Goal: Information Seeking & Learning: Understand process/instructions

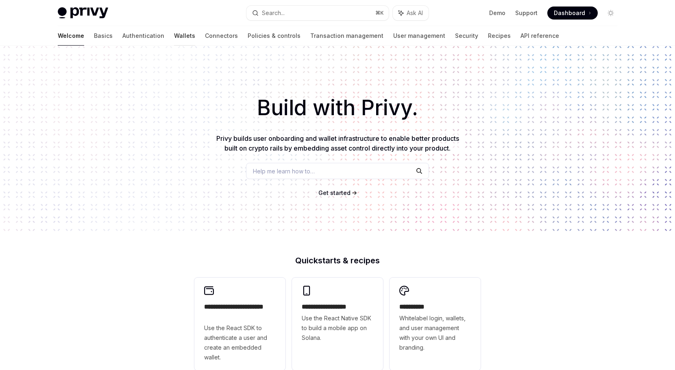
click at [174, 36] on link "Wallets" at bounding box center [184, 36] width 21 height 20
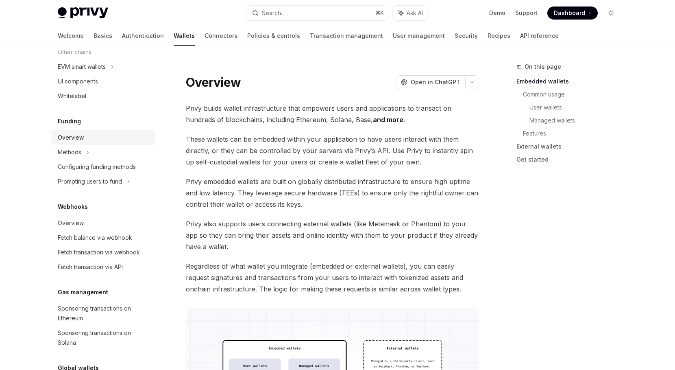
scroll to position [268, 0]
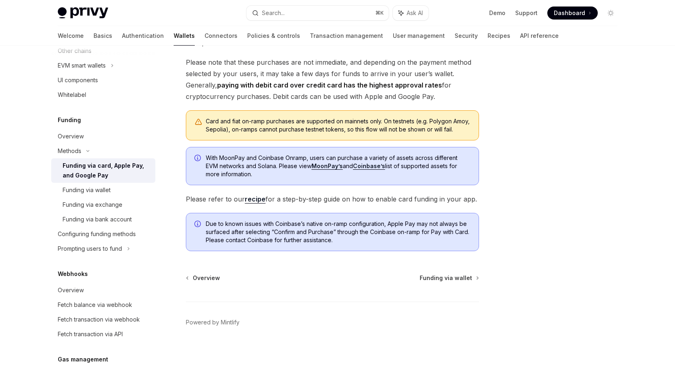
scroll to position [178, 0]
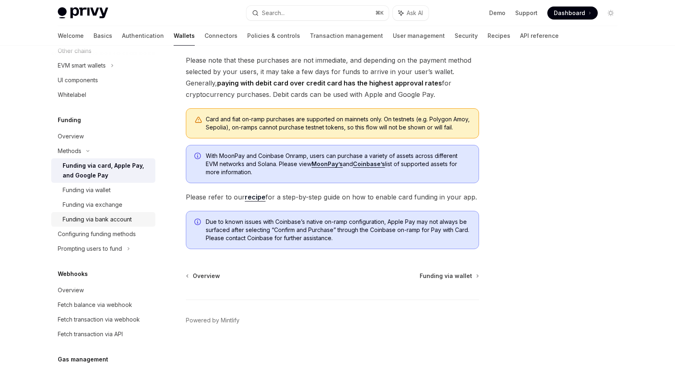
click at [106, 217] on div "Funding via bank account" at bounding box center [97, 219] width 69 height 10
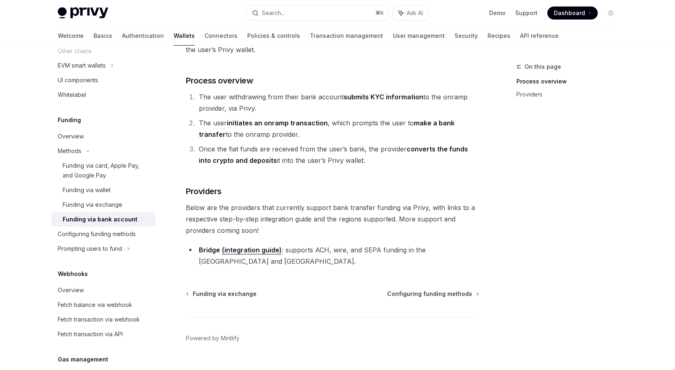
scroll to position [130, 0]
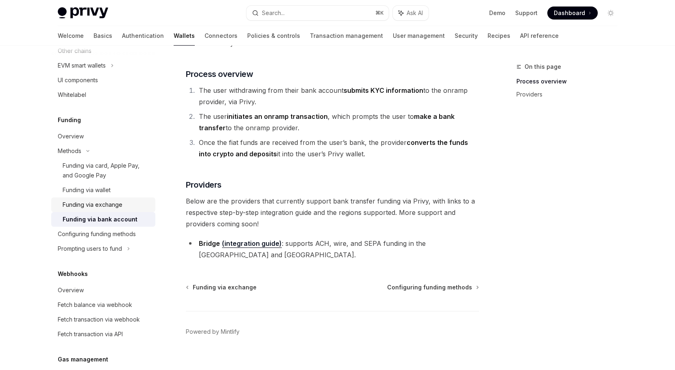
click at [89, 206] on div "Funding via exchange" at bounding box center [93, 205] width 60 height 10
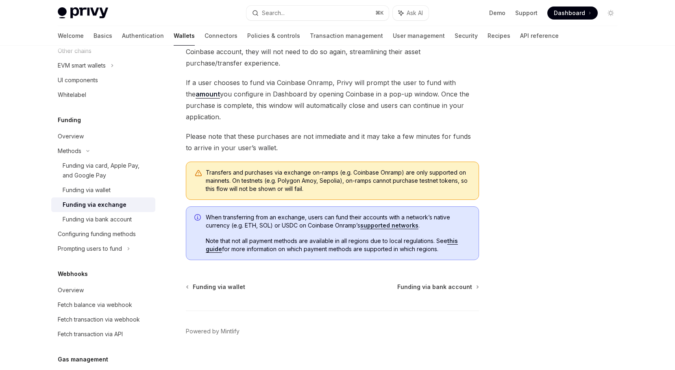
scroll to position [101, 0]
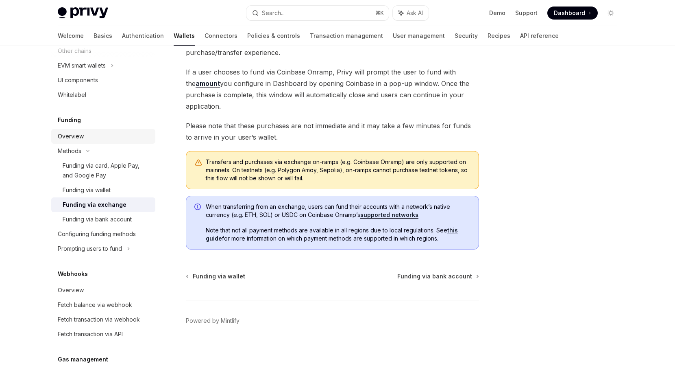
click at [77, 137] on div "Overview" at bounding box center [71, 136] width 26 height 10
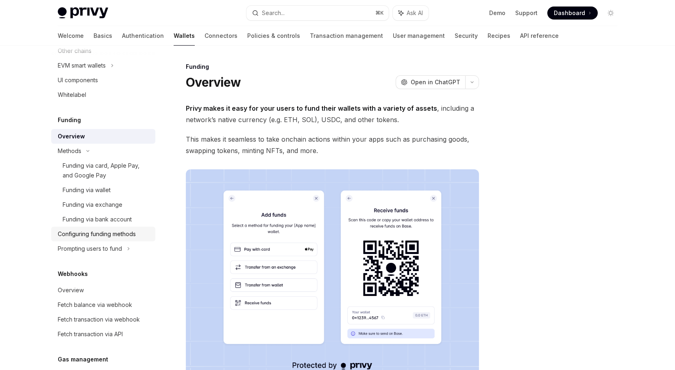
click at [94, 236] on div "Configuring funding methods" at bounding box center [97, 234] width 78 height 10
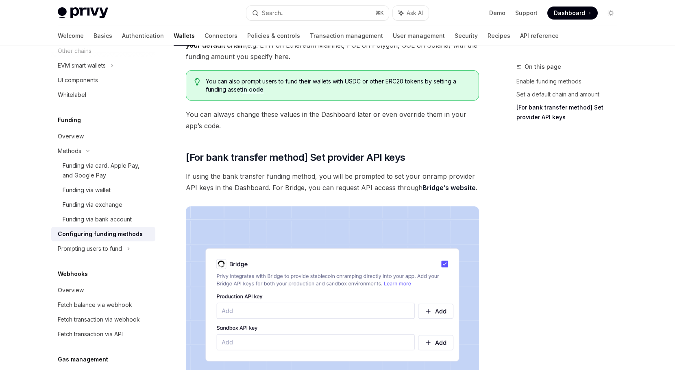
scroll to position [509, 0]
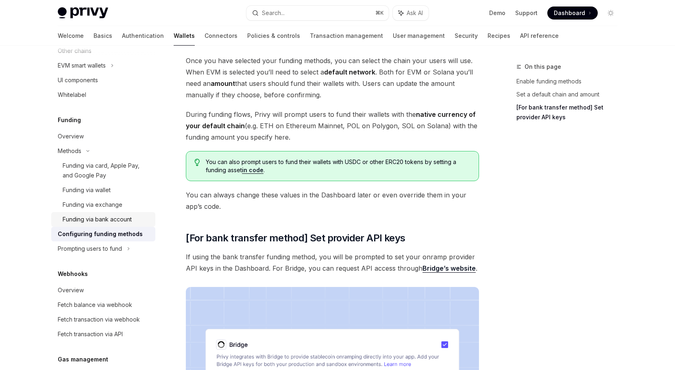
click at [128, 221] on div "Funding via bank account" at bounding box center [97, 219] width 69 height 10
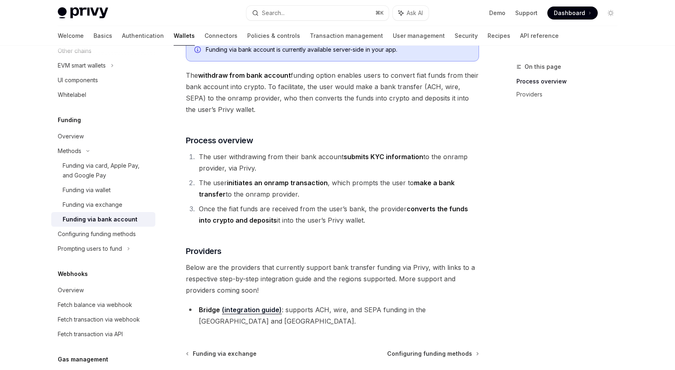
scroll to position [68, 0]
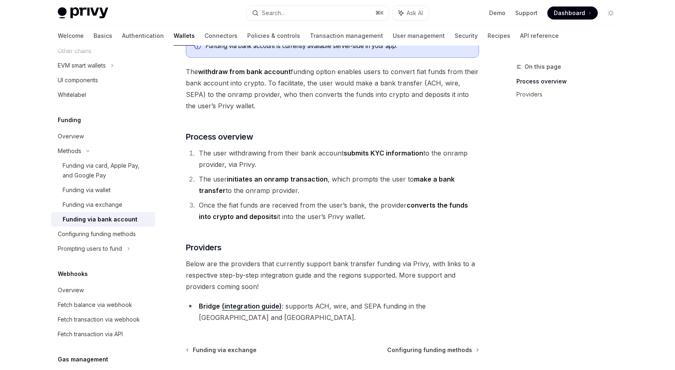
click at [260, 304] on link "(integration guide)" at bounding box center [252, 306] width 60 height 9
type textarea "*"
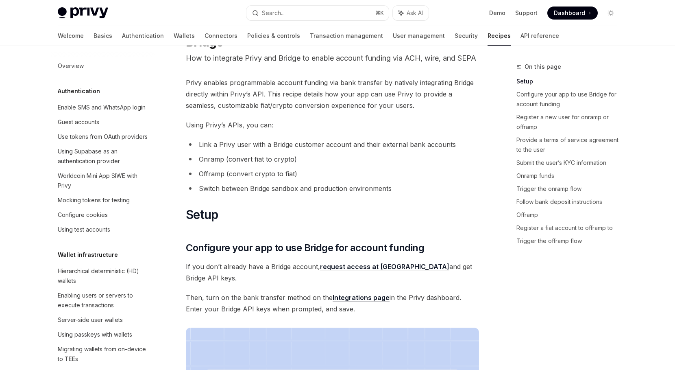
scroll to position [37, 0]
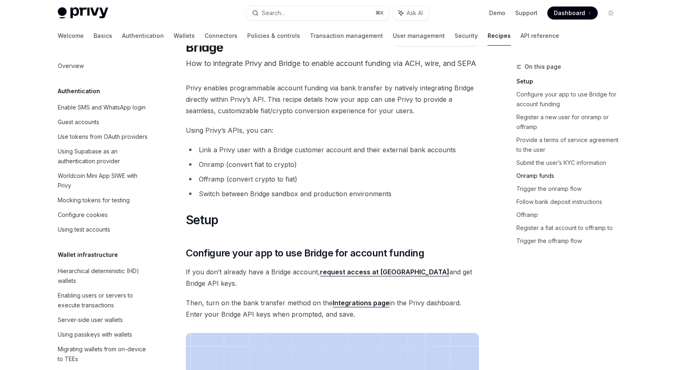
click at [541, 176] on link "Onramp funds" at bounding box center [570, 175] width 107 height 13
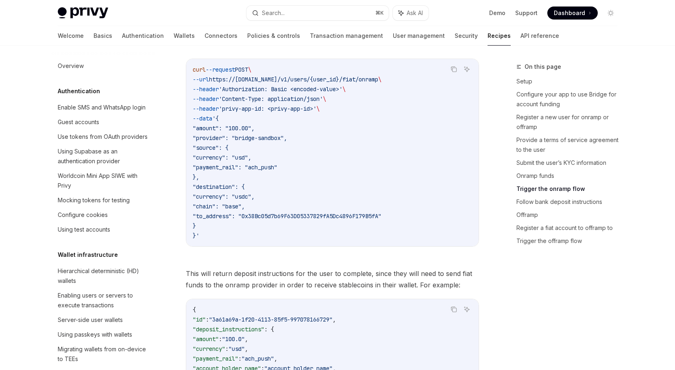
scroll to position [1608, 0]
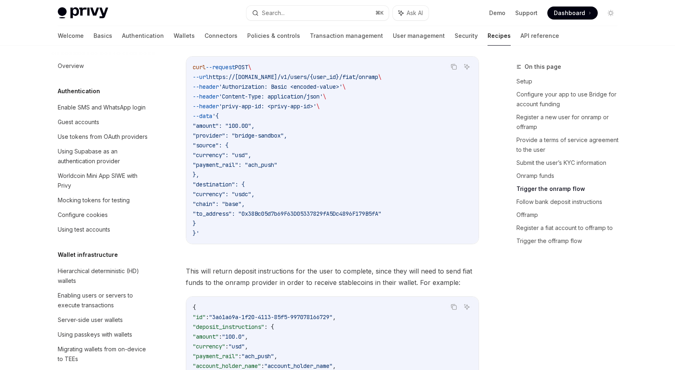
drag, startPoint x: 201, startPoint y: 146, endPoint x: 257, endPoint y: 161, distance: 57.8
click at [257, 161] on code "curl --request POST \ --url https://[DOMAIN_NAME]/v1/users/{user_id}/fiat/onram…" at bounding box center [332, 150] width 279 height 176
drag, startPoint x: 220, startPoint y: 166, endPoint x: 285, endPoint y: 170, distance: 65.3
click at [285, 170] on code "curl --request POST \ --url https://[DOMAIN_NAME]/v1/users/{user_id}/fiat/onram…" at bounding box center [332, 150] width 279 height 176
click at [277, 163] on span ""payment_rail": "ach_push"" at bounding box center [235, 164] width 85 height 7
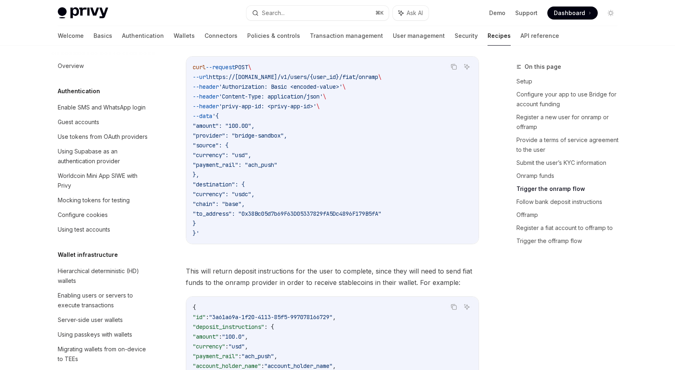
drag, startPoint x: 212, startPoint y: 194, endPoint x: 279, endPoint y: 197, distance: 66.3
click at [279, 197] on code "curl --request POST \ --url https://[DOMAIN_NAME]/v1/users/{user_id}/fiat/onram…" at bounding box center [332, 150] width 279 height 176
click at [382, 212] on span ""to_address": "0x38Bc05d7b69F63D05337829fA5Dc4896F179B5fA"" at bounding box center [287, 213] width 189 height 7
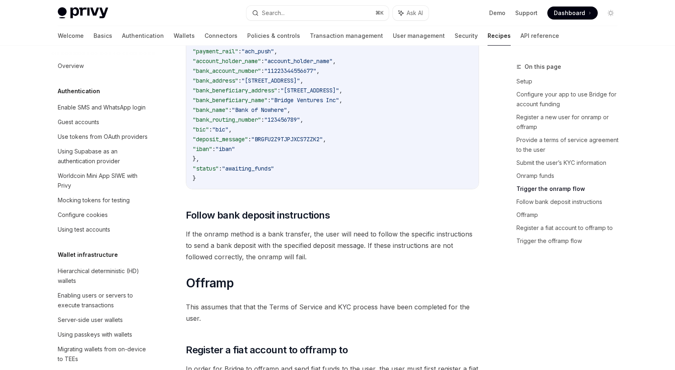
scroll to position [1966, 0]
